Goal: Find specific page/section: Find specific page/section

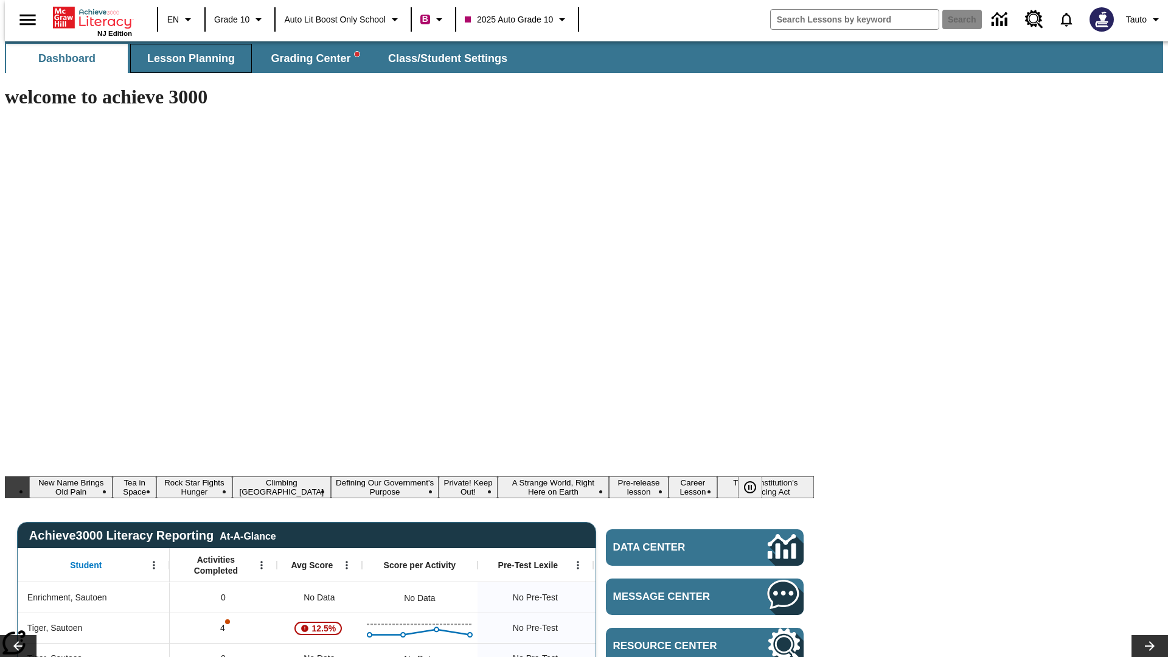
click at [186, 58] on span "Lesson Planning" at bounding box center [191, 59] width 88 height 14
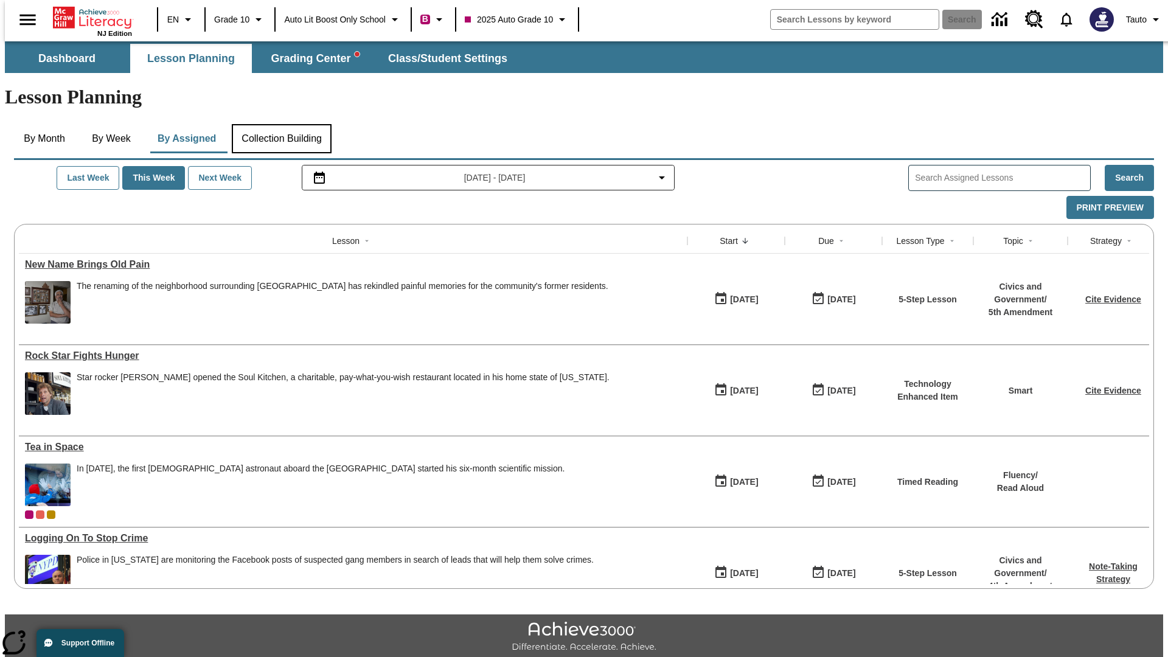
click at [281, 124] on button "Collection Building" at bounding box center [282, 138] width 100 height 29
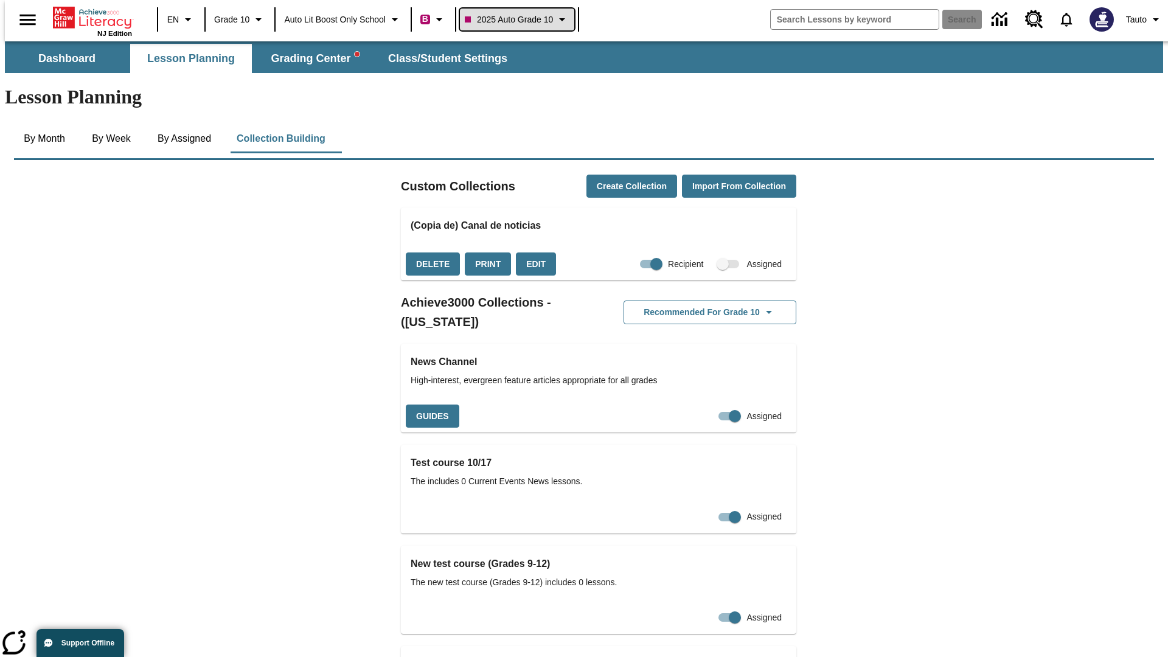
click at [521, 19] on span "2025 Auto Grade 10" at bounding box center [509, 19] width 88 height 13
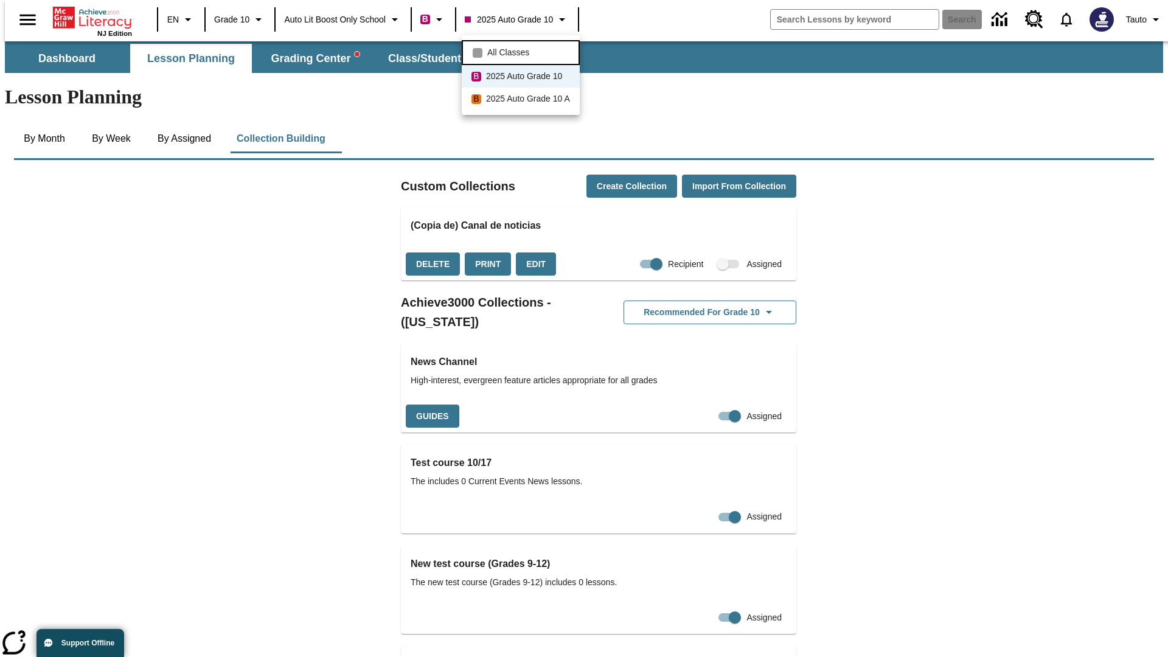
click at [523, 51] on span "All Classes" at bounding box center [508, 52] width 42 height 13
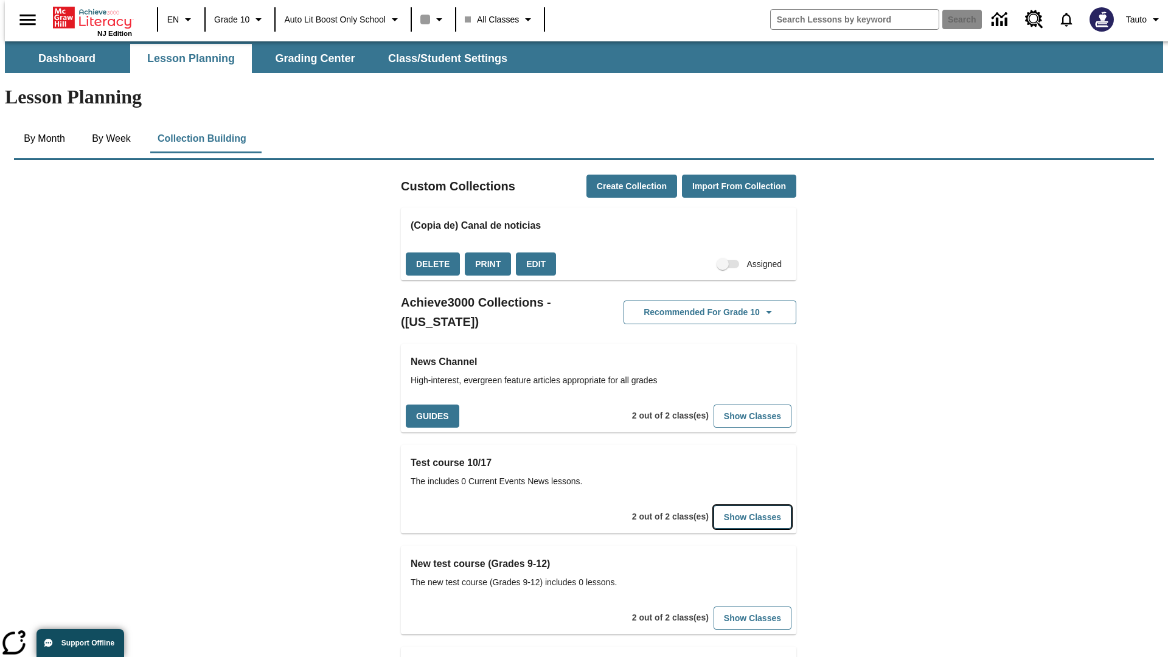
click at [734, 506] on button "Show Classes" at bounding box center [753, 518] width 78 height 24
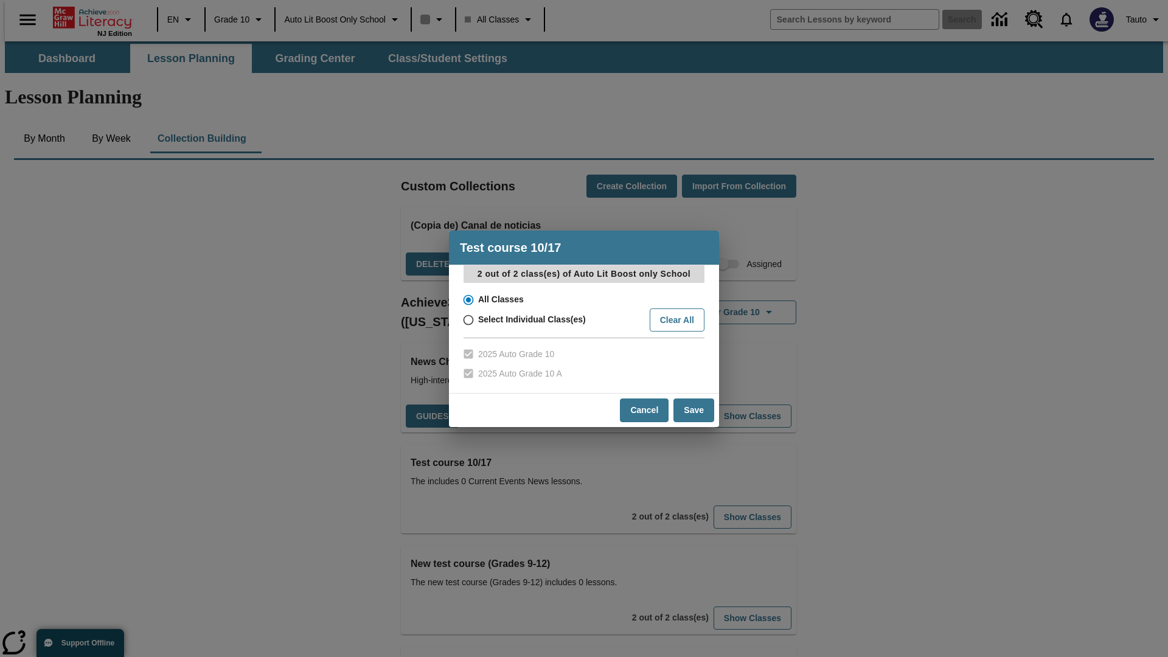
click at [467, 299] on input "All Classes" at bounding box center [467, 299] width 21 height 17
click at [645, 410] on button "Cancel" at bounding box center [644, 411] width 49 height 24
click at [734, 506] on button "Show Classes" at bounding box center [753, 518] width 78 height 24
click at [467, 299] on input "All Classes" at bounding box center [467, 299] width 21 height 17
click at [694, 410] on button "Save" at bounding box center [694, 411] width 41 height 24
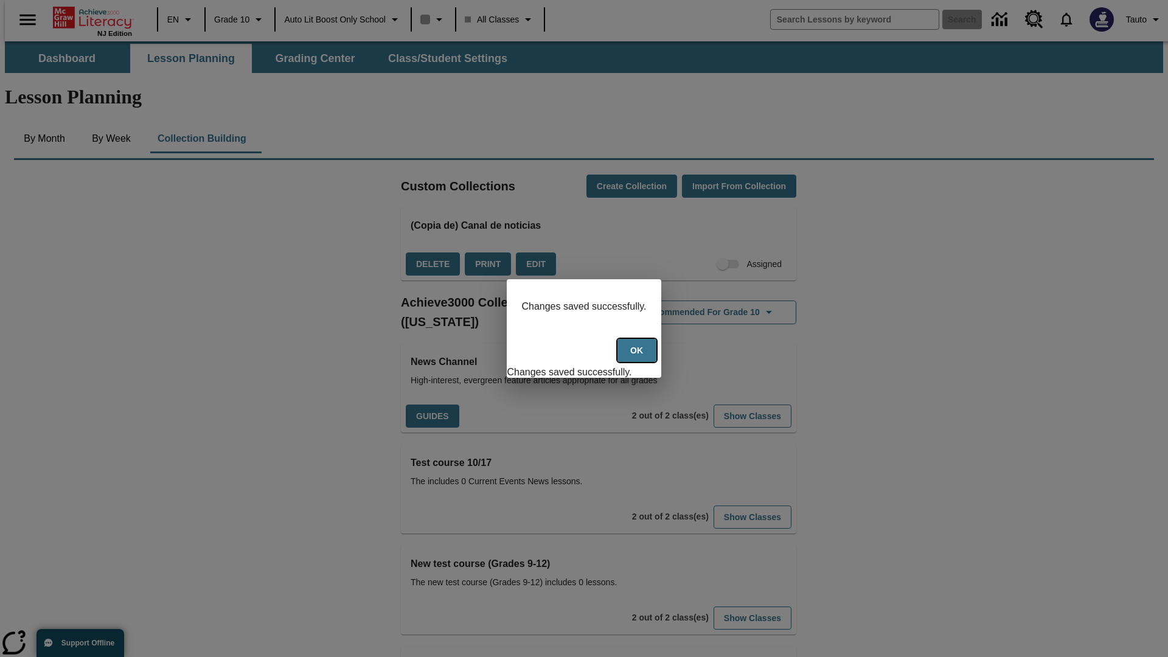
click at [638, 357] on button "Ok" at bounding box center [637, 351] width 39 height 24
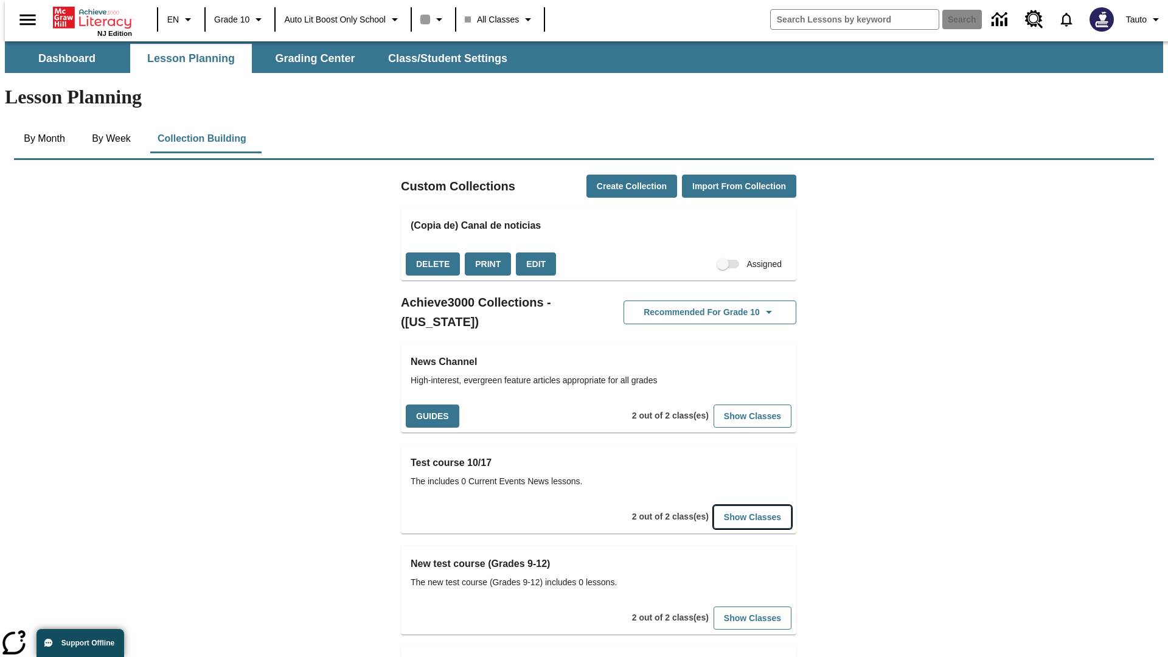
click at [734, 506] on button "Show Classes" at bounding box center [753, 518] width 78 height 24
